Goal: Check status

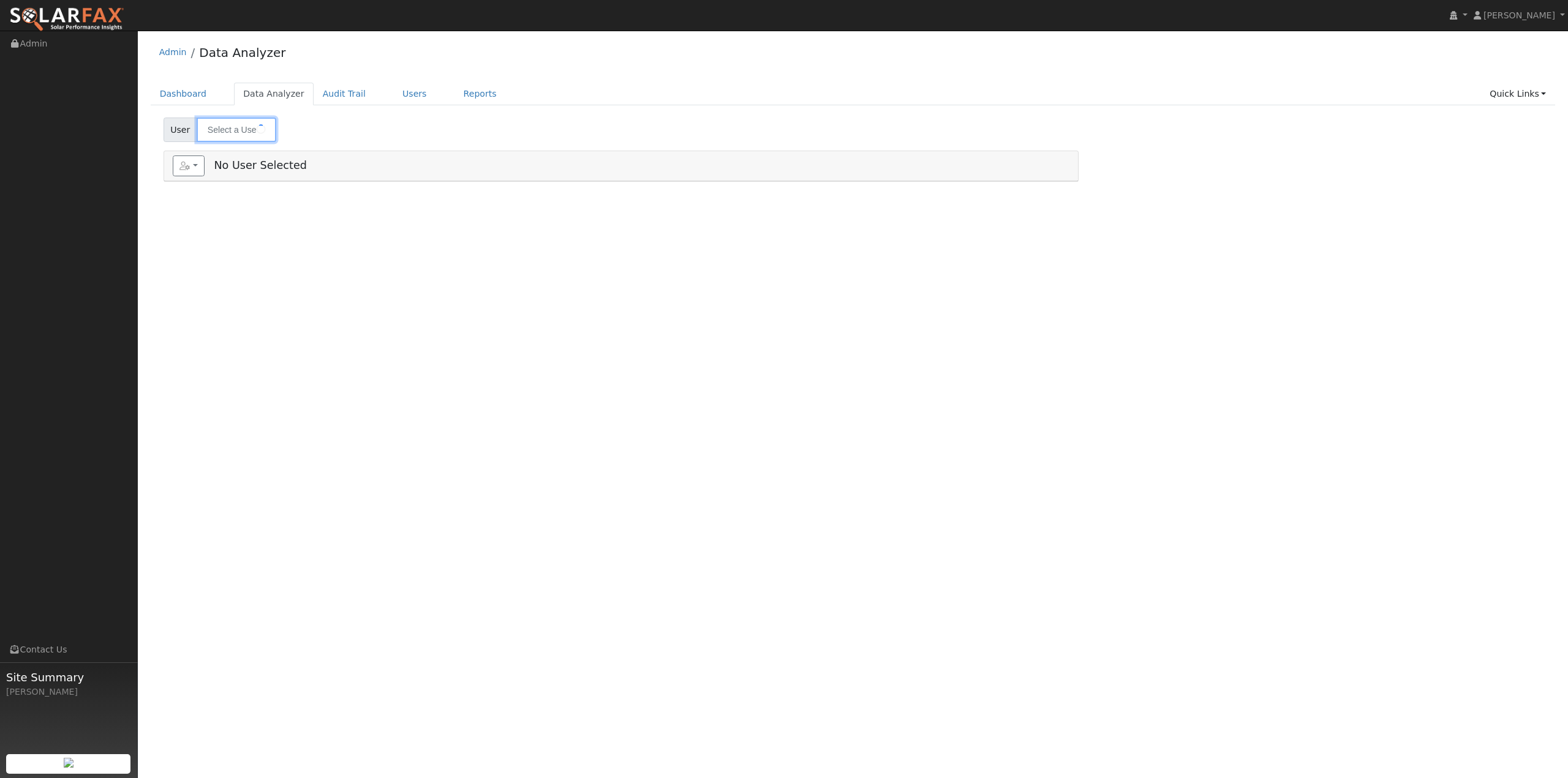
type input "[PERSON_NAME]"
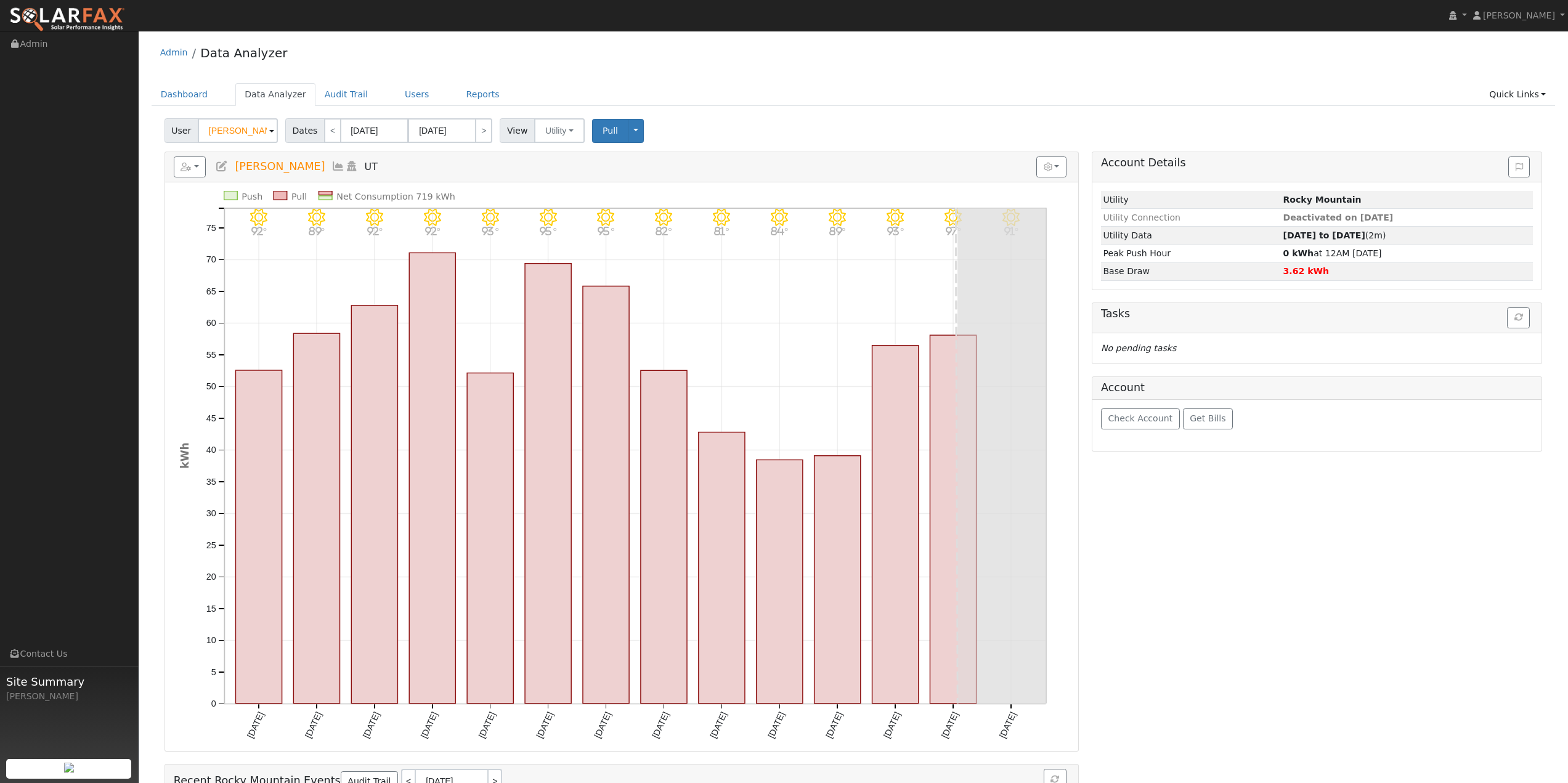
click at [1166, 574] on div "Account Details Issue History Date By Flag Comment Type No Issue History Loadin…" at bounding box center [1317, 522] width 464 height 741
click at [379, 133] on input "[DATE]" at bounding box center [375, 131] width 68 height 25
click at [729, 134] on div "User [PERSON_NAME] Account Default Account Default Account UT 84005 Primary Acc…" at bounding box center [853, 129] width 1382 height 29
click at [327, 135] on link "<" at bounding box center [332, 131] width 17 height 25
type input "[DATE]"
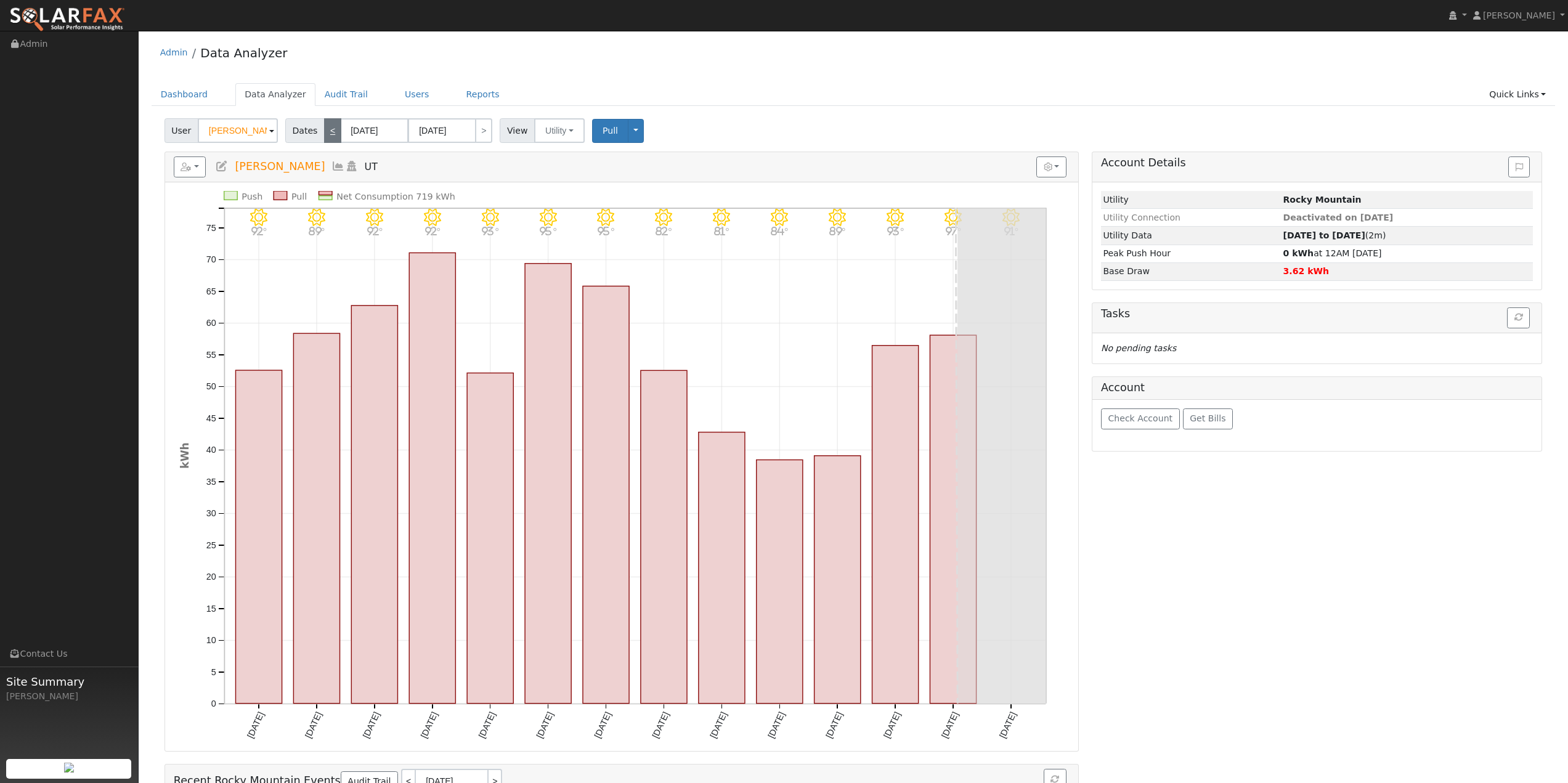
type input "[DATE]"
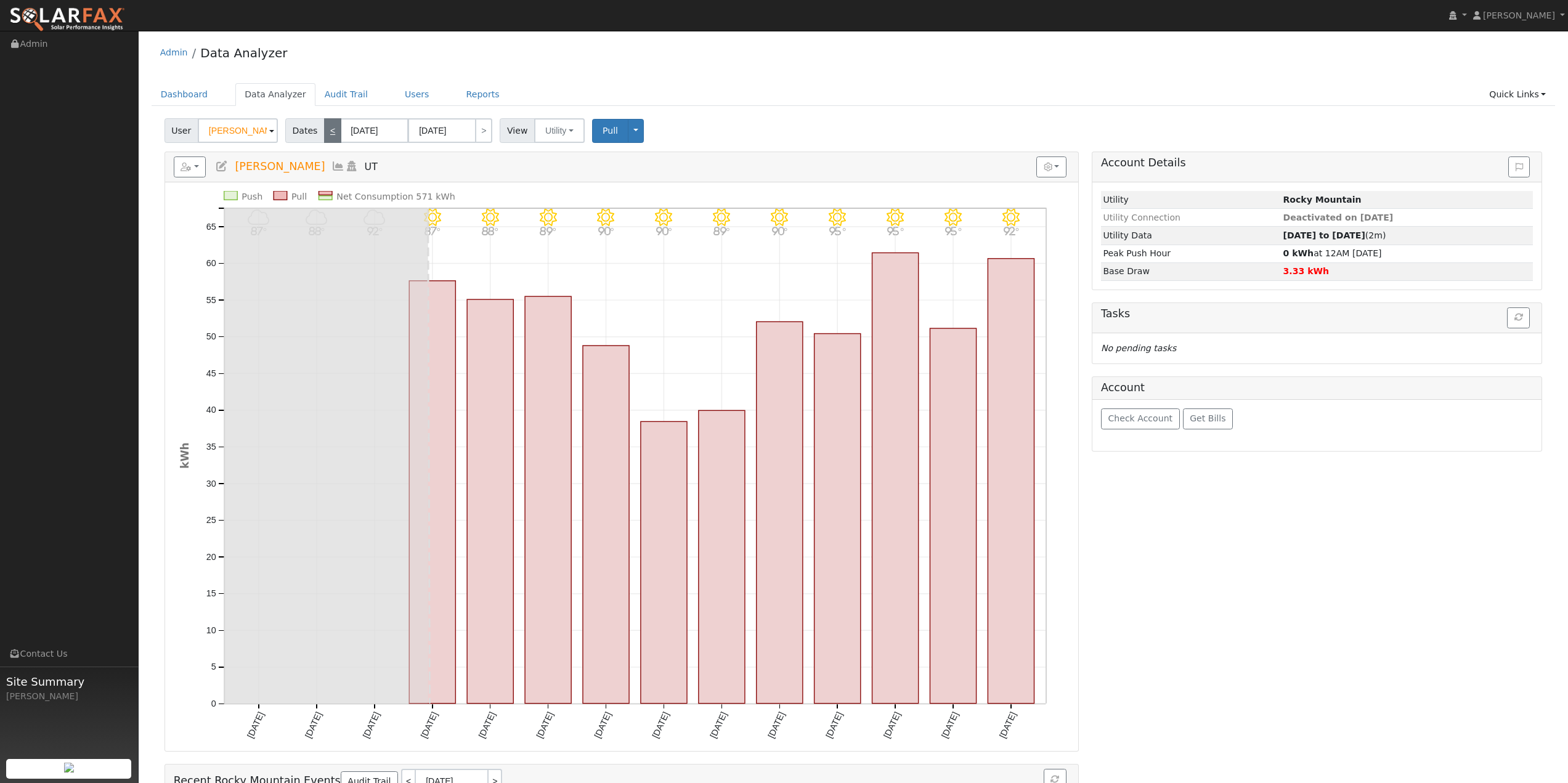
click at [327, 135] on link "<" at bounding box center [332, 131] width 17 height 25
type input "[DATE]"
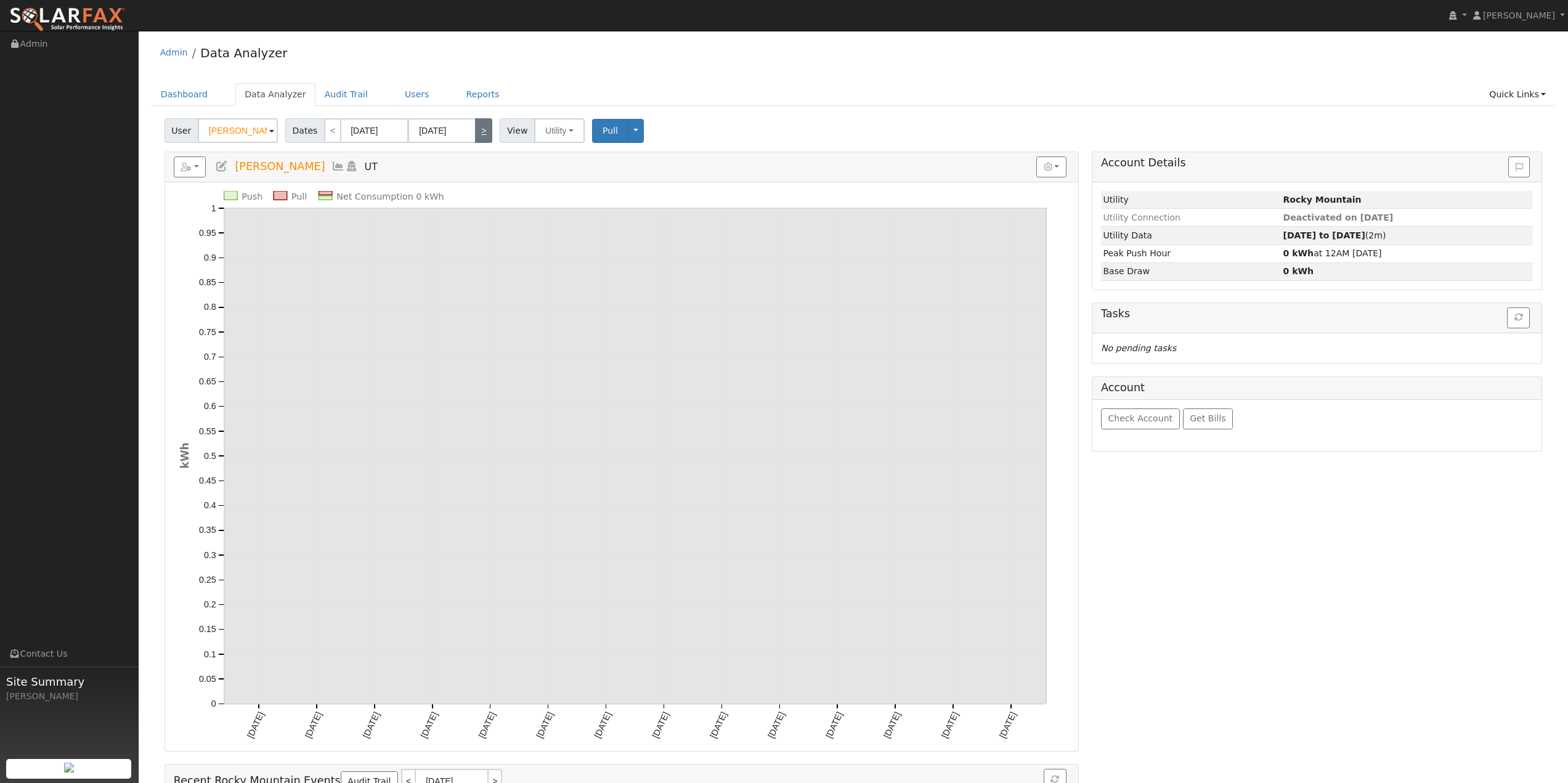
click at [482, 130] on link ">" at bounding box center [483, 131] width 17 height 25
type input "[DATE]"
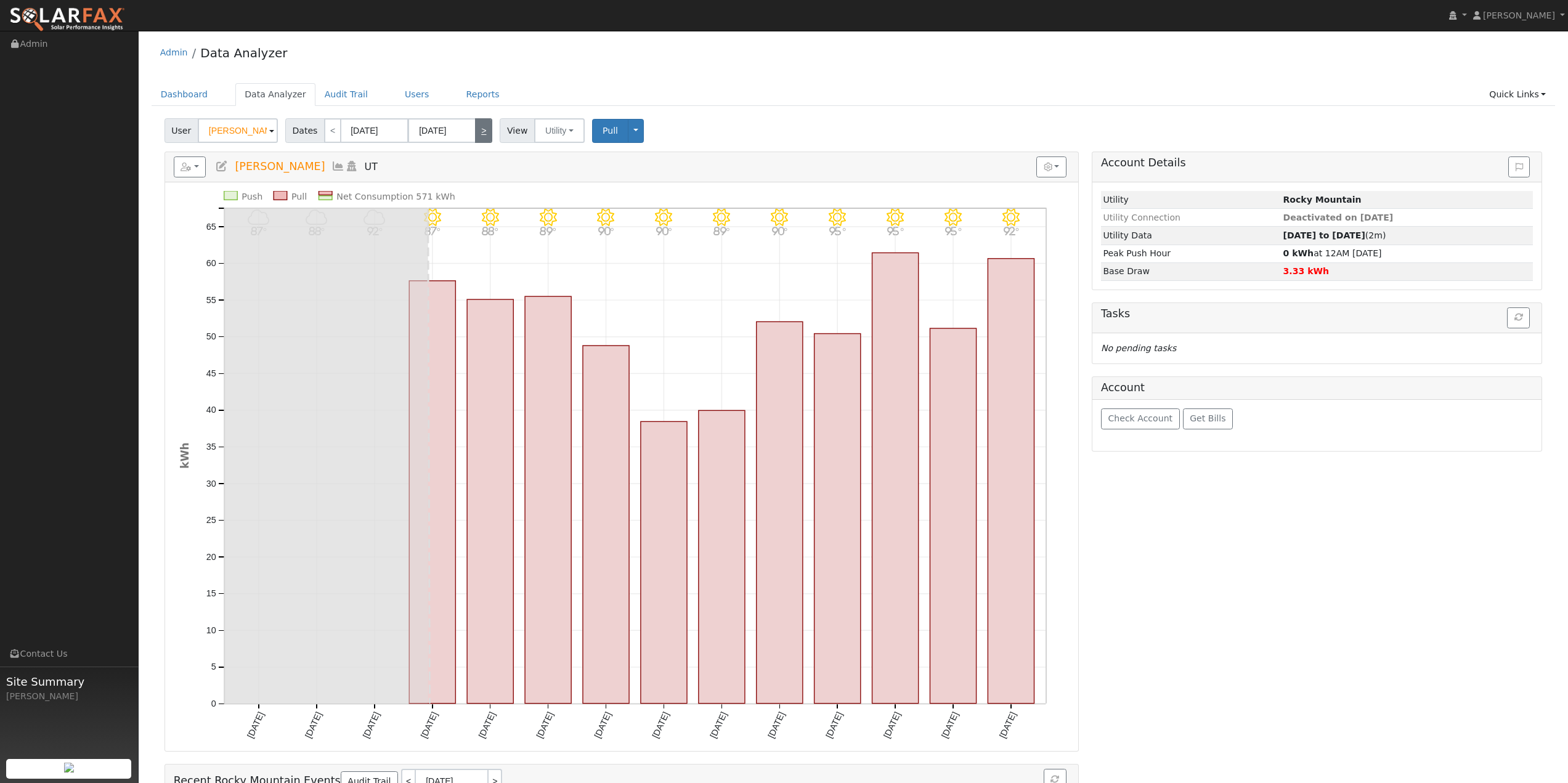
click at [482, 130] on link ">" at bounding box center [483, 131] width 17 height 25
type input "[DATE]"
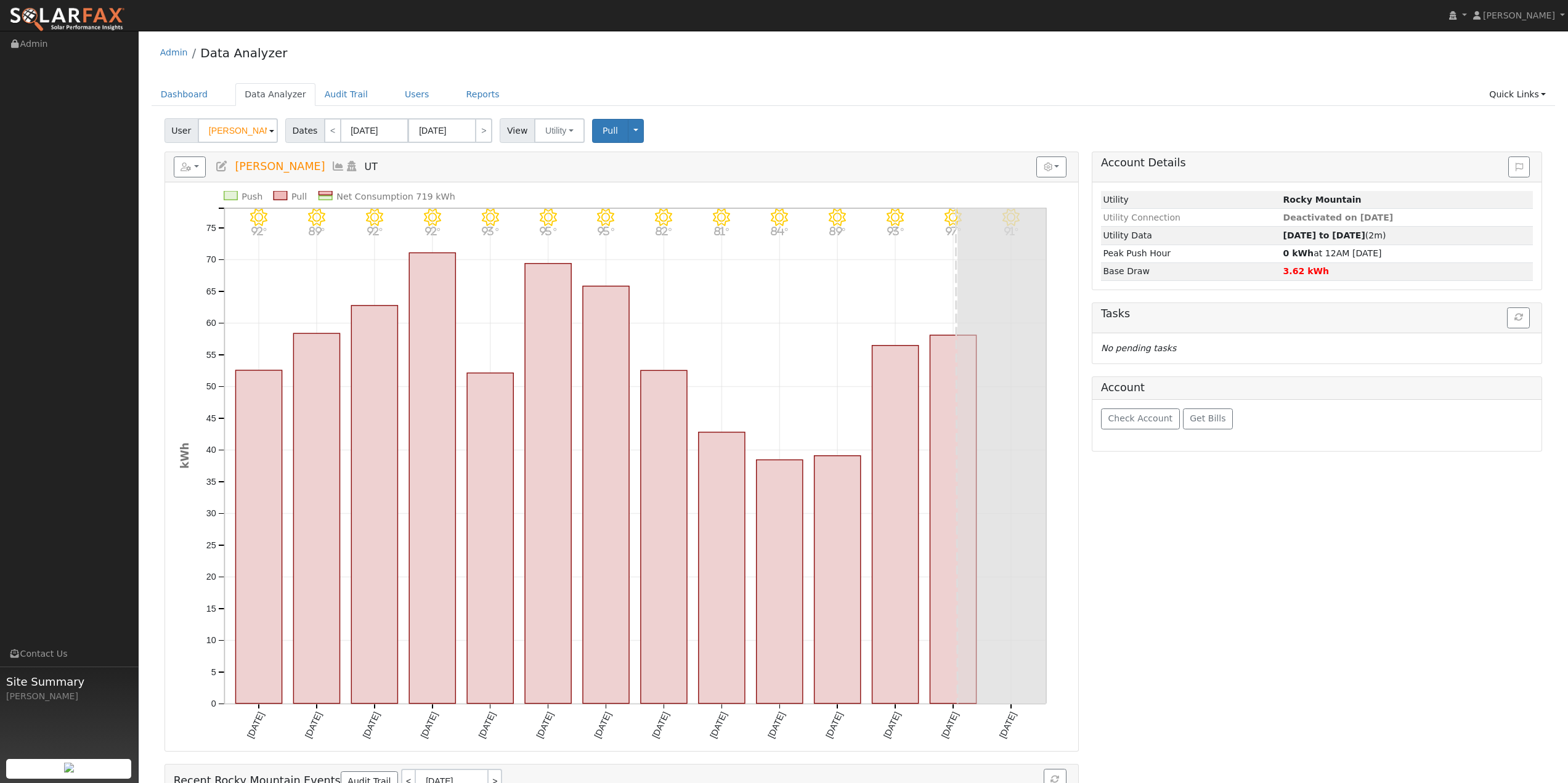
click at [1310, 648] on div "Account Details Issue History Date By Flag Comment Type No Issue History Loadin…" at bounding box center [1317, 522] width 464 height 741
click at [602, 133] on span "Pull" at bounding box center [610, 130] width 15 height 10
click at [627, 133] on button "Toggle Dropdown" at bounding box center [635, 130] width 16 height 24
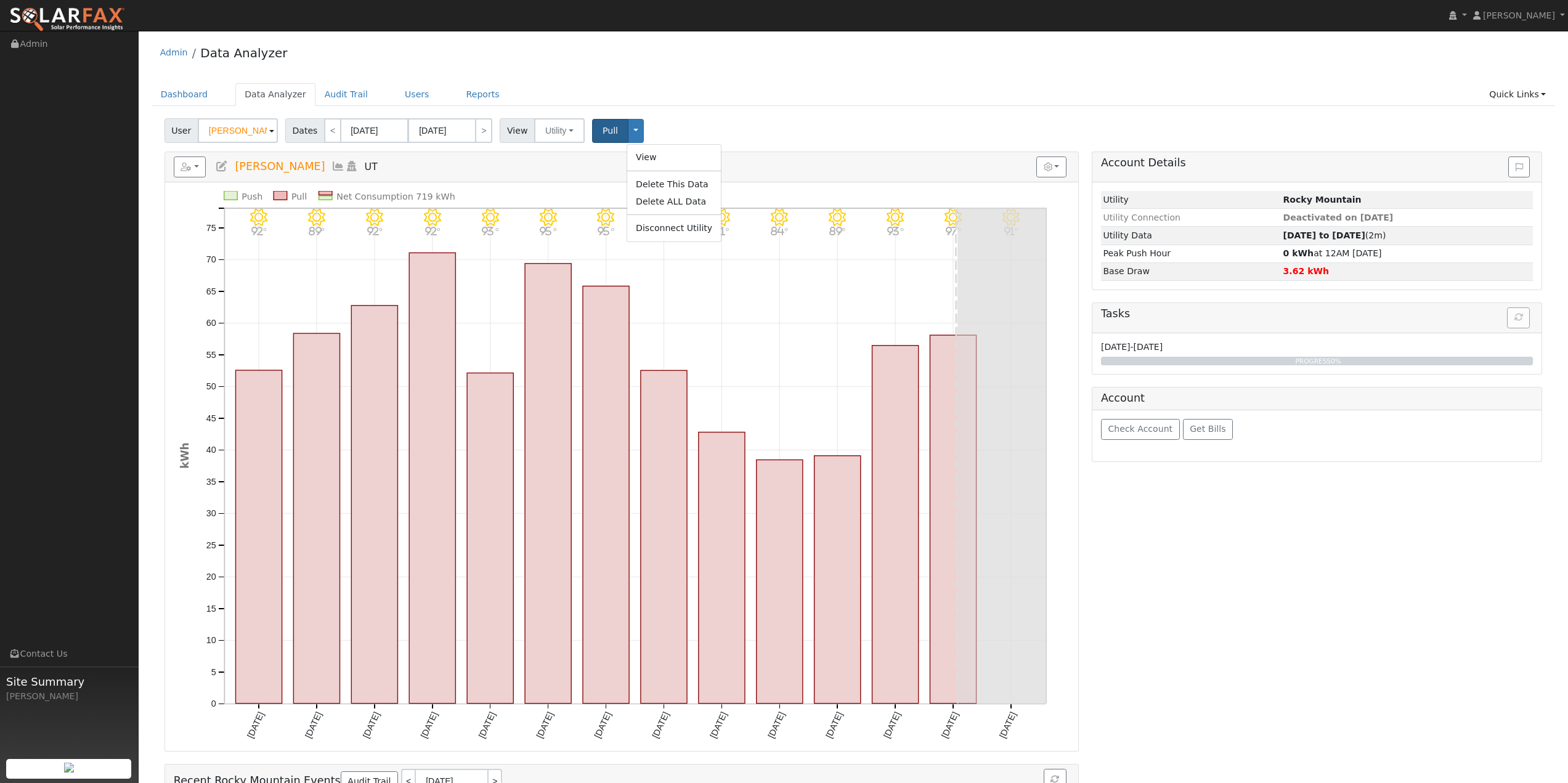
click at [676, 131] on div "User [PERSON_NAME] Account Default Account Default Account UT 84005 Primary Acc…" at bounding box center [853, 129] width 1382 height 29
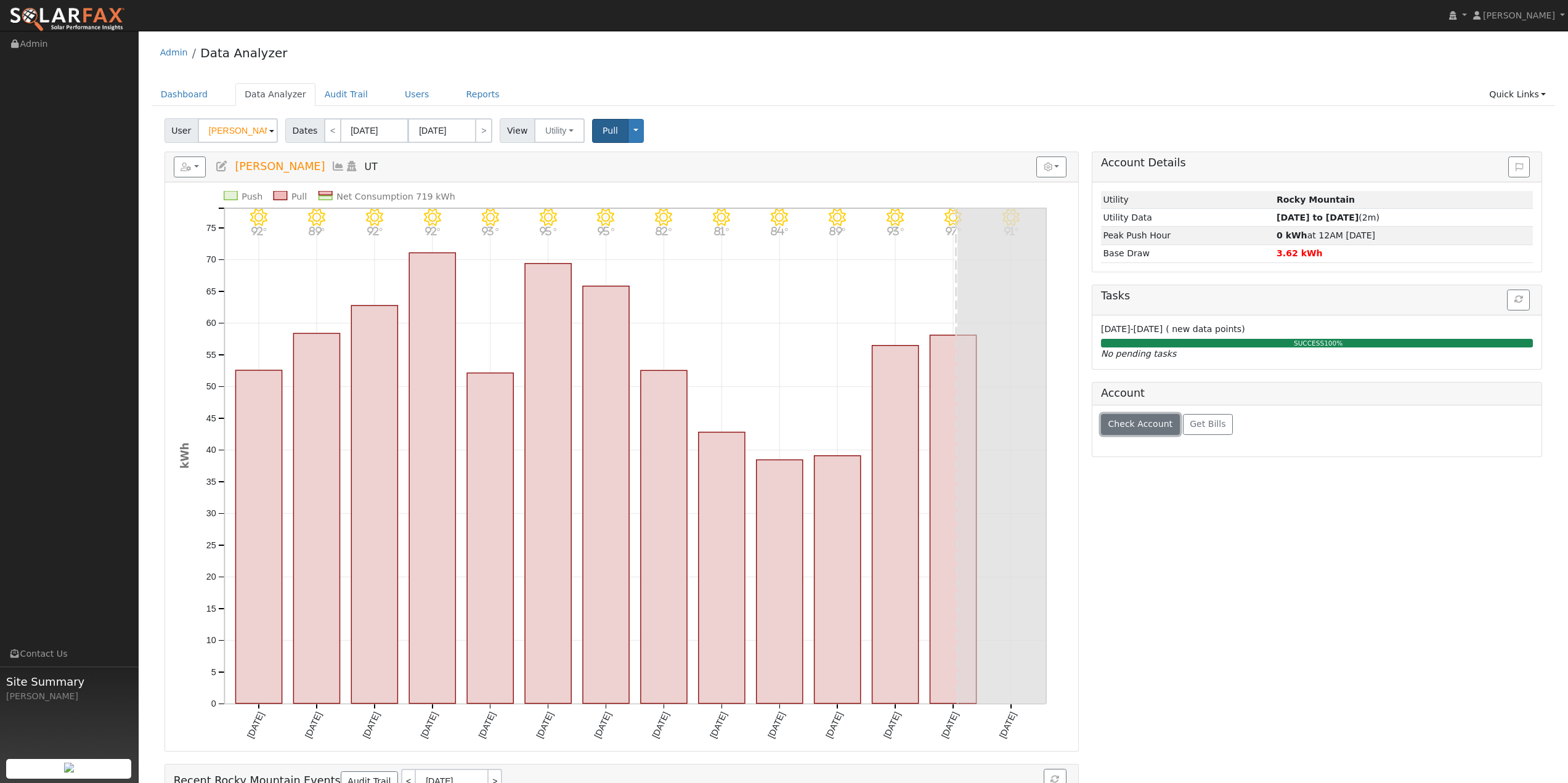
click at [1137, 426] on span "Check Account" at bounding box center [1140, 423] width 64 height 10
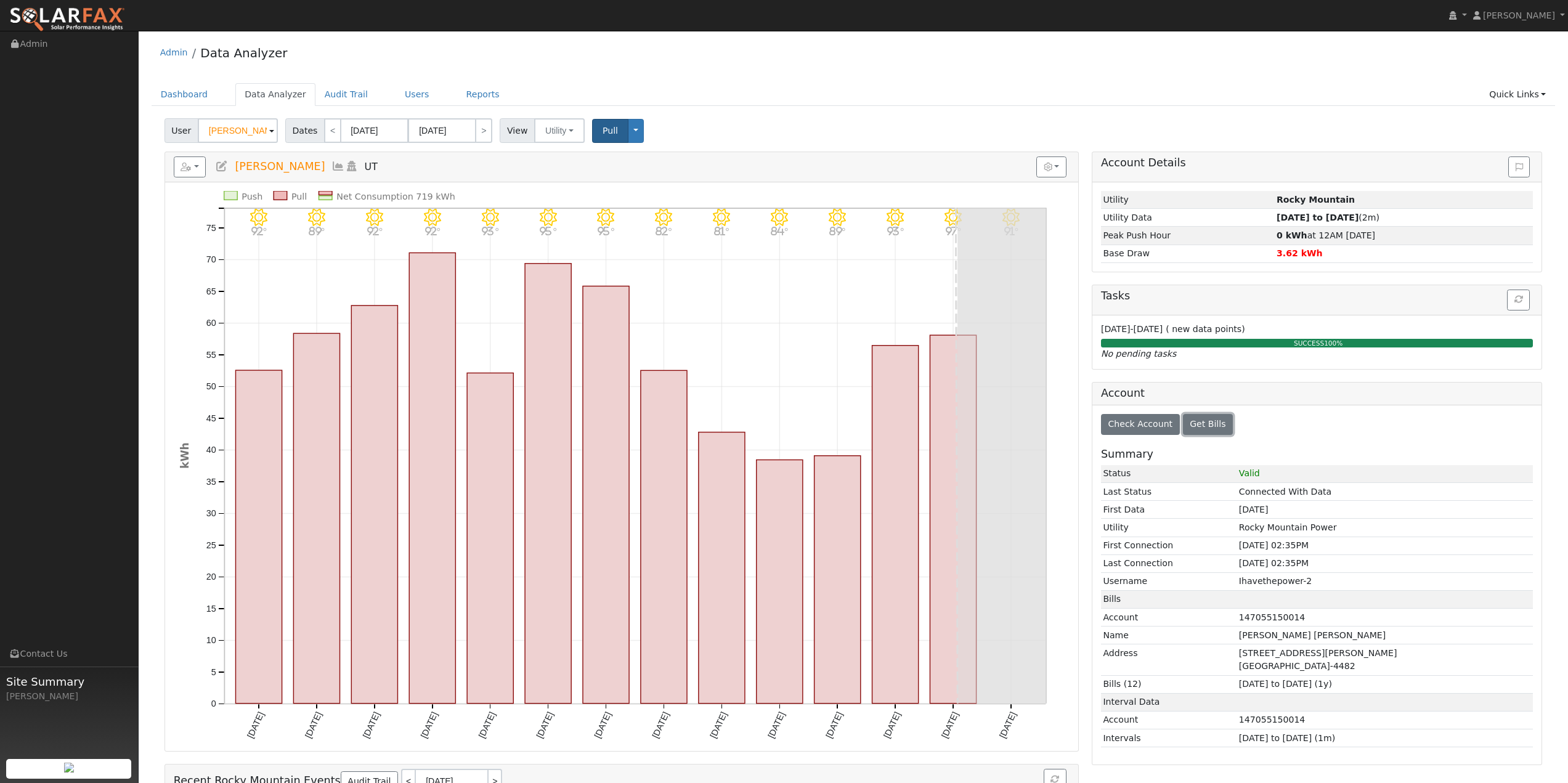
click at [1203, 429] on span "Get Bills" at bounding box center [1207, 423] width 36 height 10
click at [1200, 427] on span "Get Bills" at bounding box center [1207, 423] width 36 height 10
click at [1314, 419] on div "Check Account Get Bills Summary Status Valid Last Status Connected With Data Fi…" at bounding box center [1317, 585] width 450 height 359
click at [647, 80] on div "Admin Data Analyzer Dashboard Data Analyzer Audit Trail Users Reports Quick Lin…" at bounding box center [853, 491] width 1417 height 910
click at [675, 71] on div "Admin Data Analyzer" at bounding box center [853, 55] width 1404 height 37
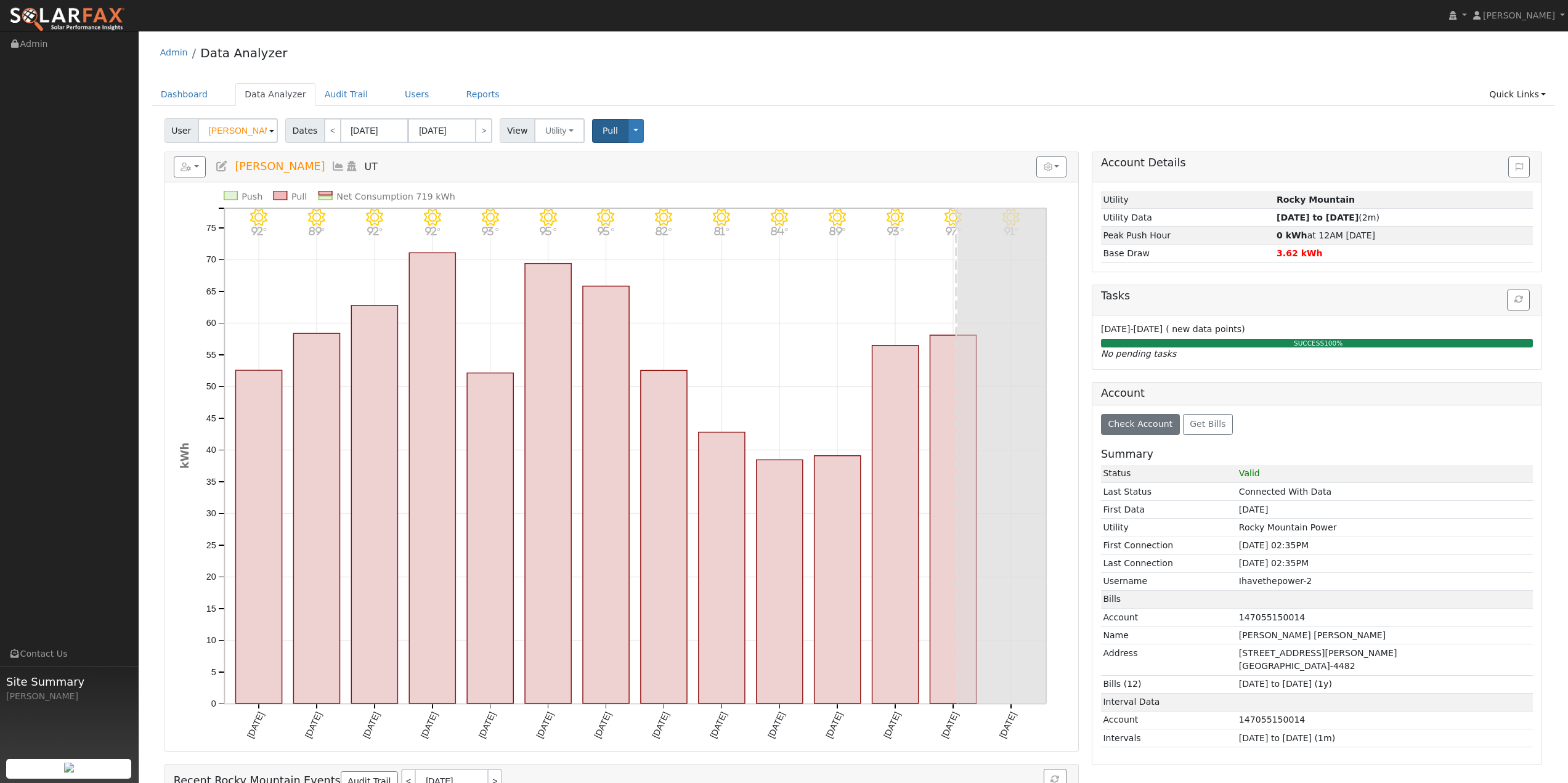
scroll to position [156, 0]
